Goal: Task Accomplishment & Management: Manage account settings

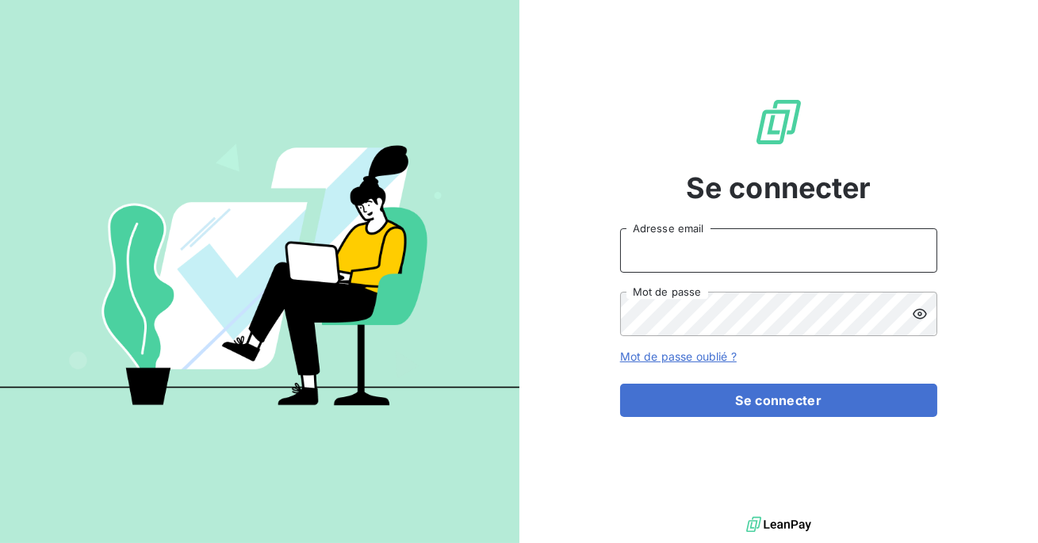
type input "admin@ariesconsultingfzco"
click at [793, 256] on input "admin@ariesconsultingfzco" at bounding box center [778, 250] width 317 height 44
click at [620, 384] on button "Se connecter" at bounding box center [778, 400] width 317 height 33
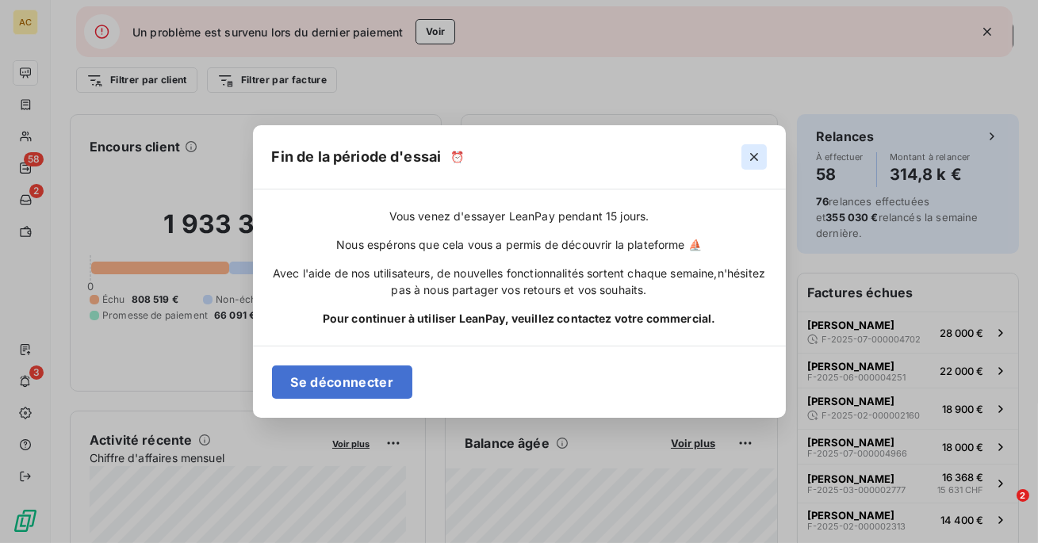
click at [751, 159] on icon "button" at bounding box center [754, 158] width 8 height 8
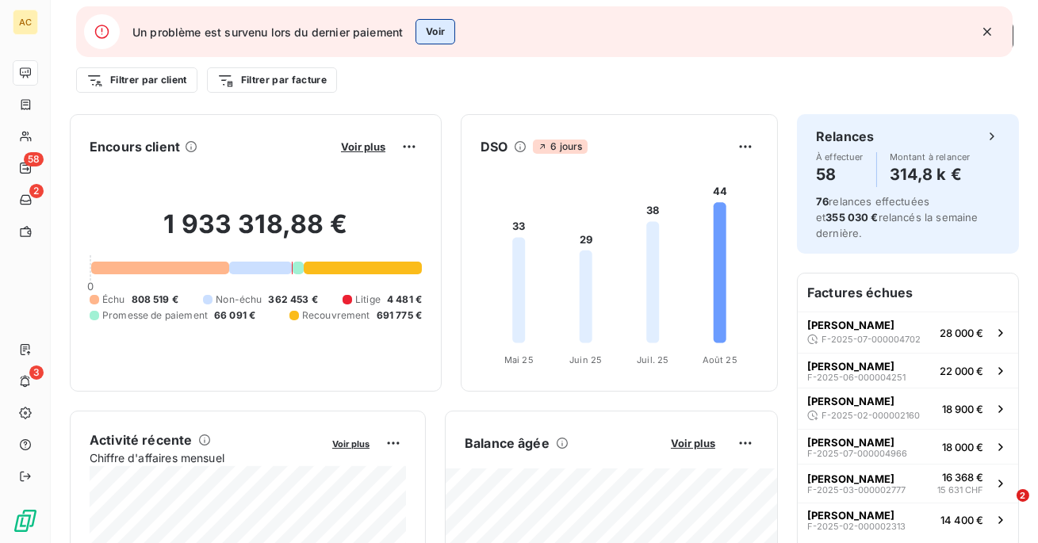
click at [430, 36] on button "Voir" at bounding box center [435, 31] width 40 height 25
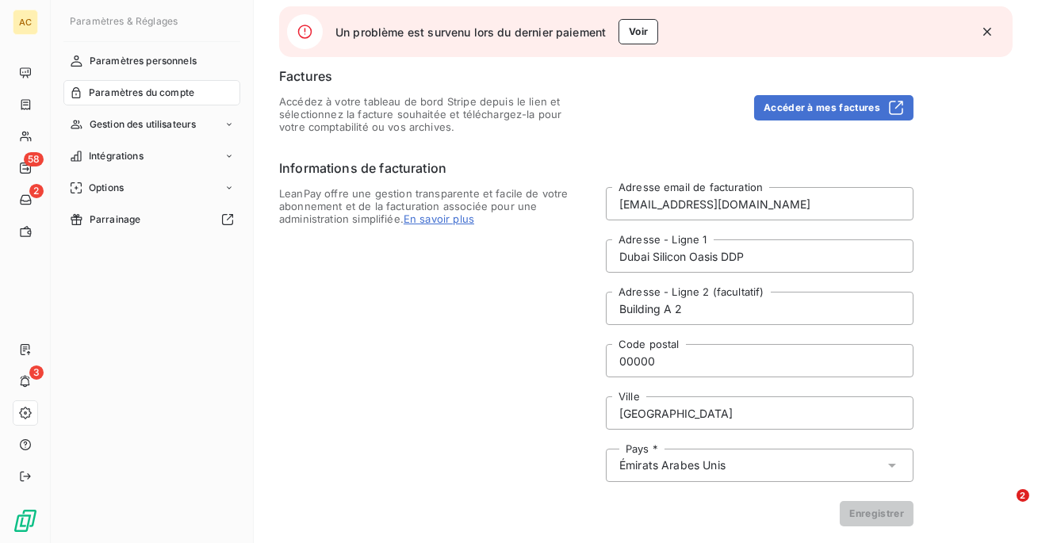
click at [988, 37] on icon "button" at bounding box center [987, 32] width 16 height 16
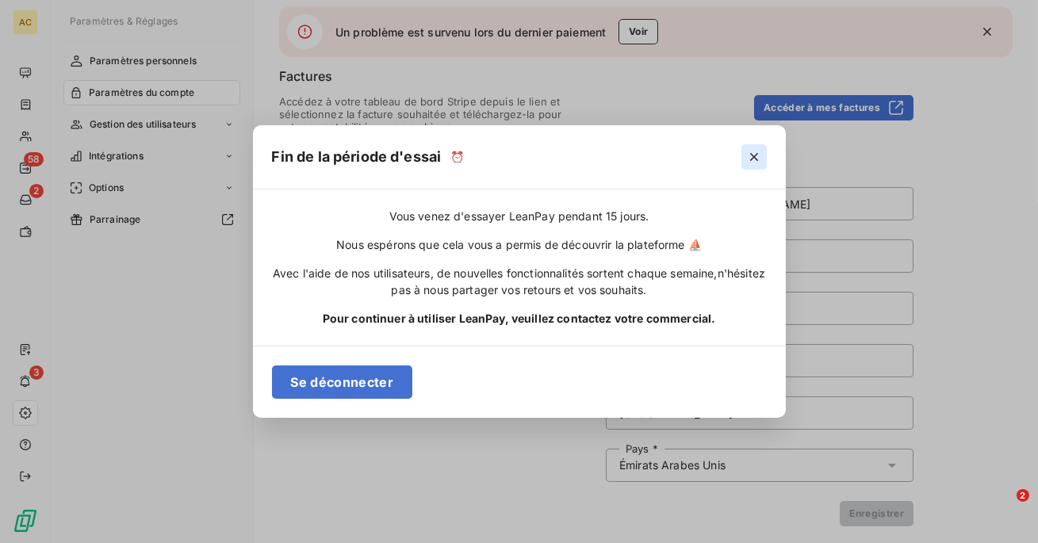
click at [756, 155] on icon "button" at bounding box center [754, 158] width 8 height 8
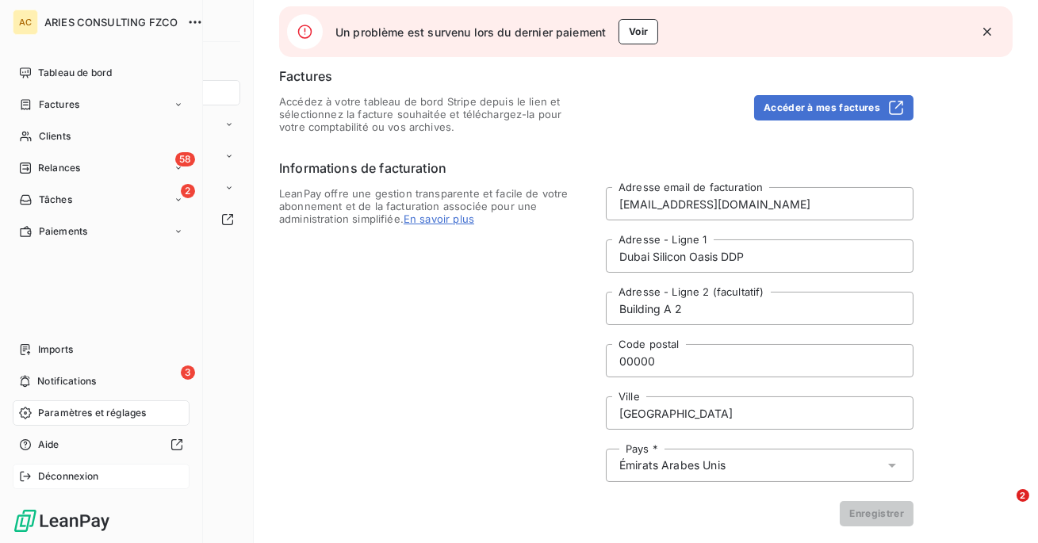
click at [45, 484] on div "Déconnexion" at bounding box center [101, 476] width 177 height 25
